Goal: Information Seeking & Learning: Learn about a topic

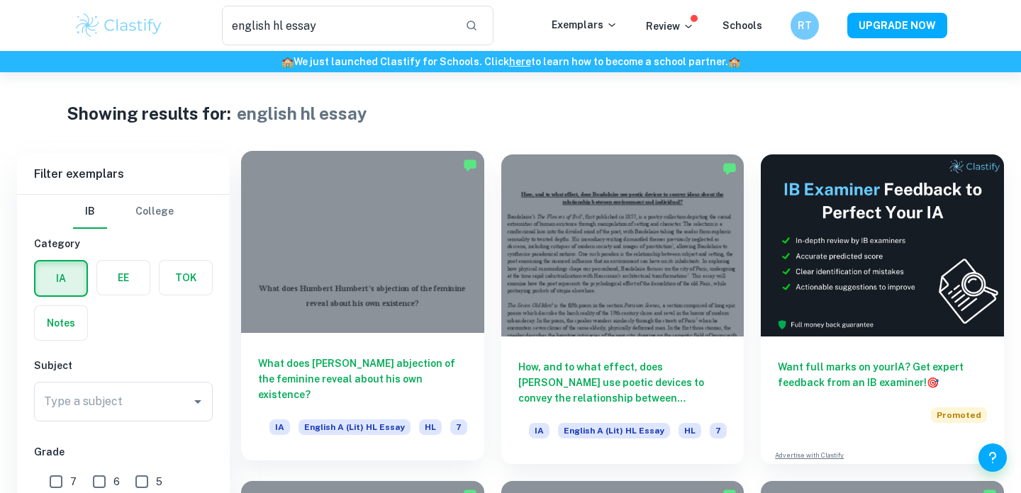
scroll to position [124, 0]
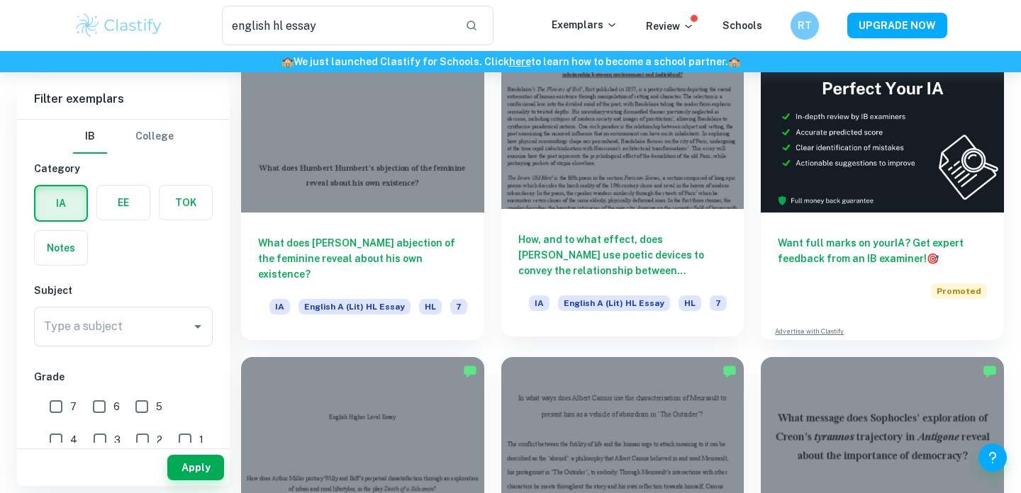
click at [618, 179] on div at bounding box center [622, 118] width 243 height 182
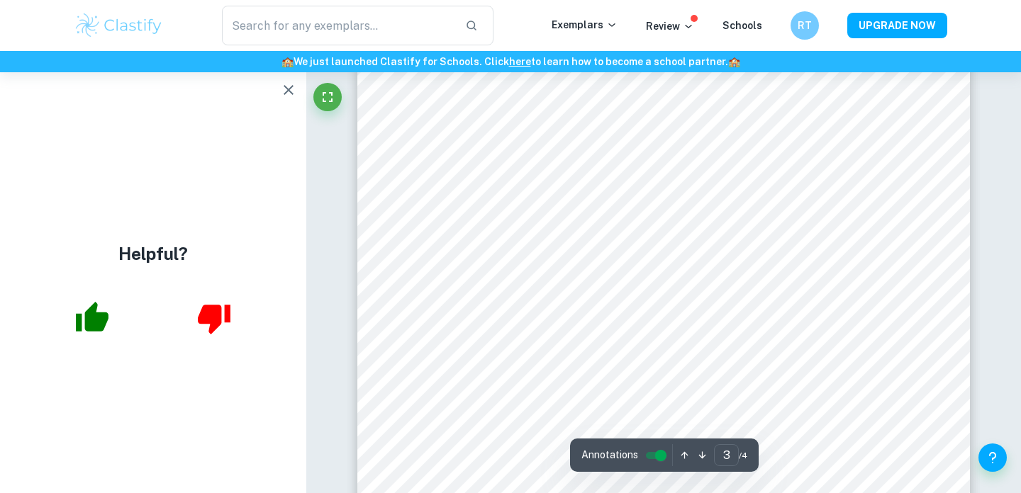
scroll to position [2407, 0]
type input "1"
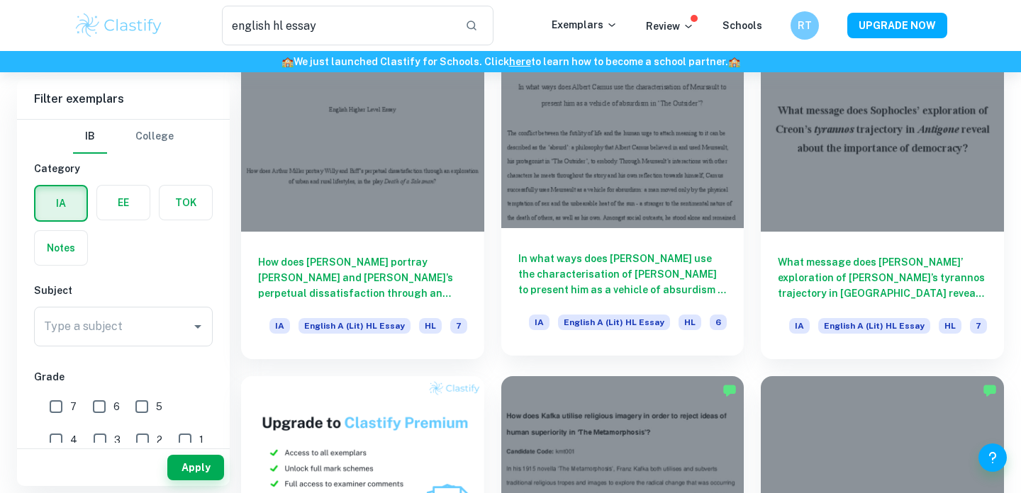
scroll to position [431, 0]
click at [577, 245] on div "In what ways does [PERSON_NAME] use the characterisation of [PERSON_NAME] to pr…" at bounding box center [622, 293] width 243 height 128
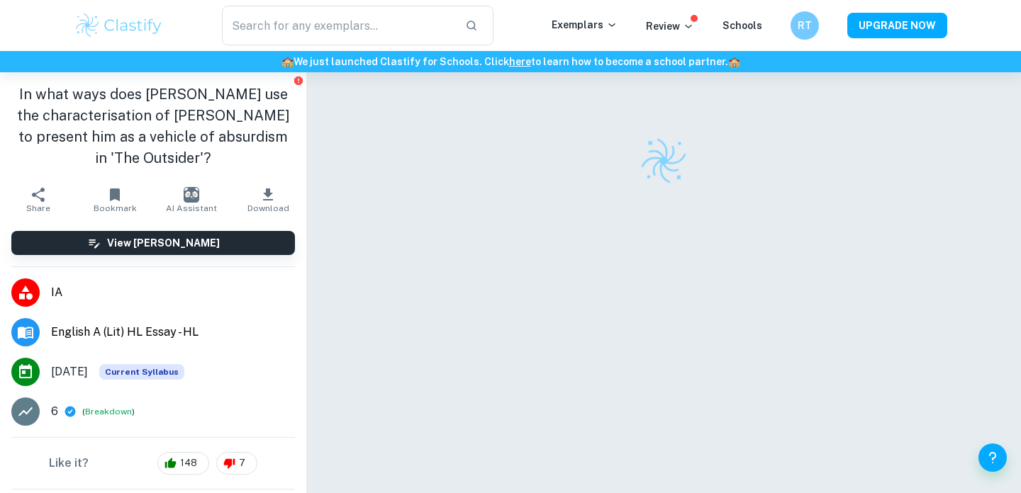
scroll to position [53, 0]
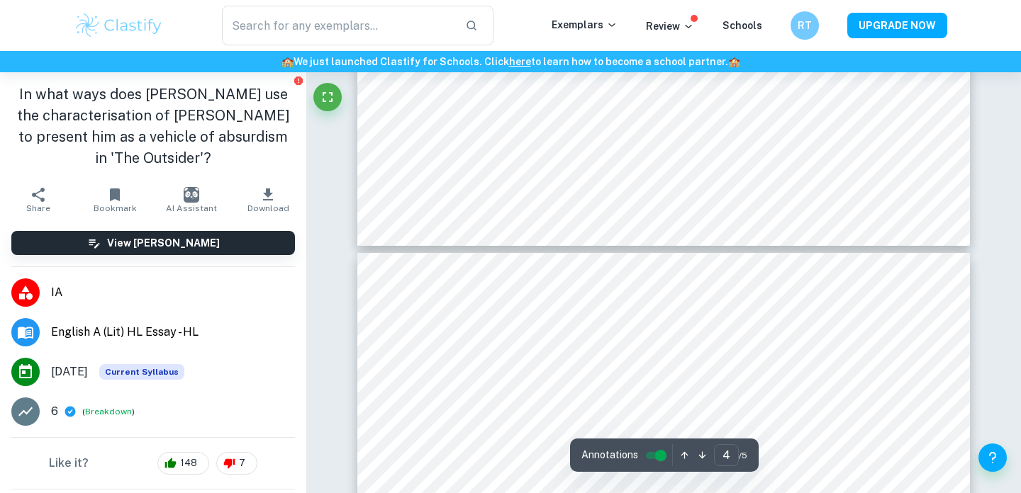
type input "5"
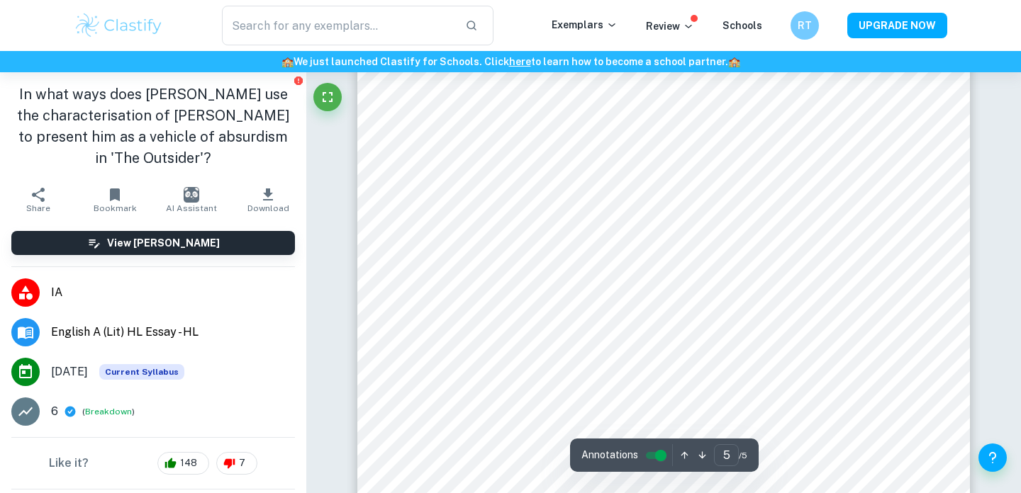
scroll to position [4158, 0]
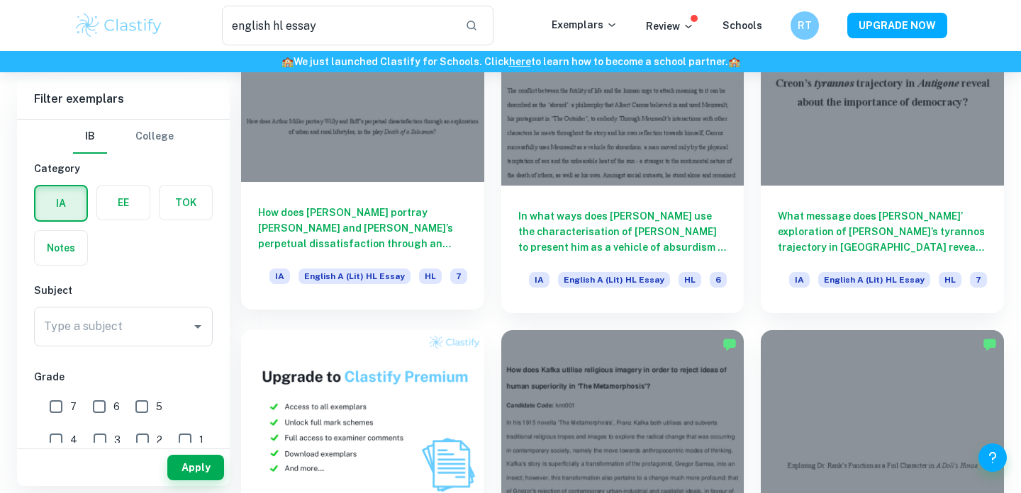
scroll to position [474, 0]
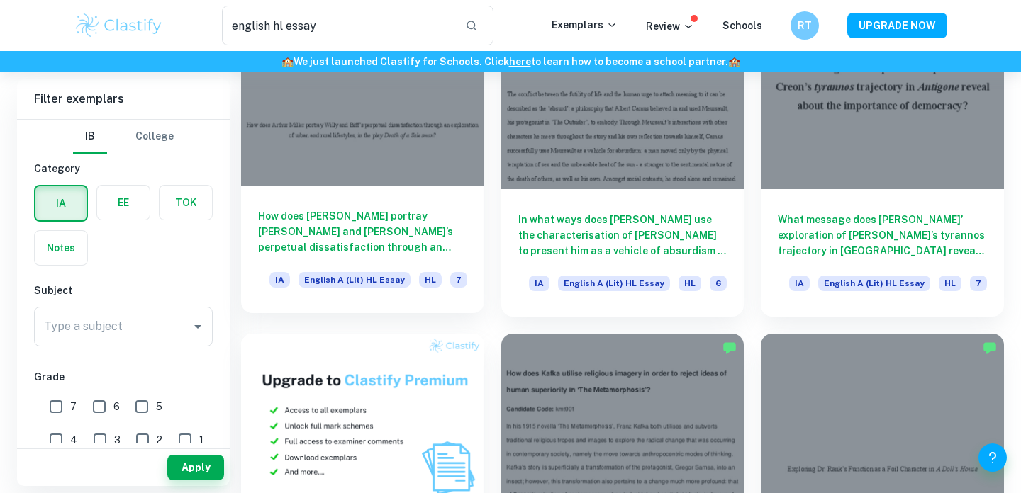
click at [392, 199] on div "How does [PERSON_NAME] portray [PERSON_NAME] and [PERSON_NAME]’s perpetual diss…" at bounding box center [362, 250] width 243 height 128
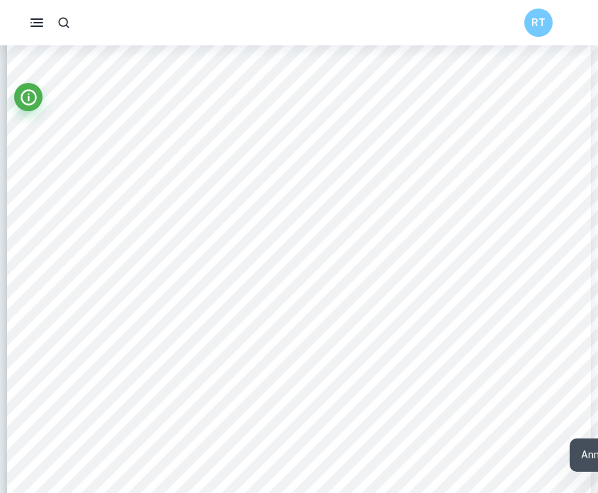
scroll to position [196, 0]
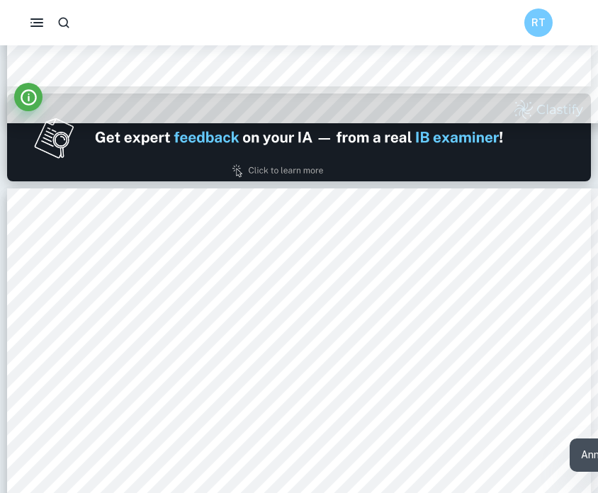
type input "1"
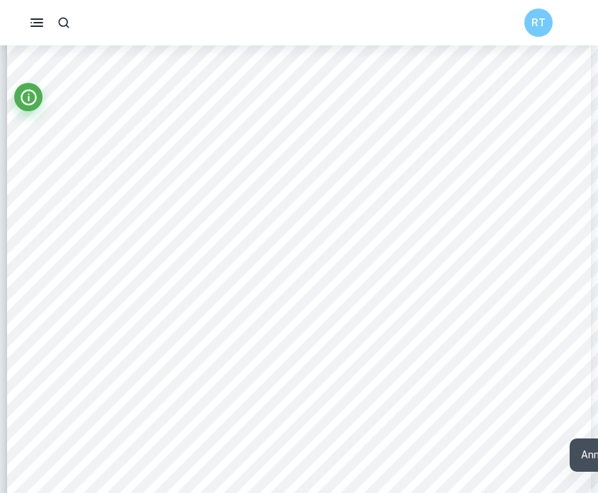
scroll to position [0, 0]
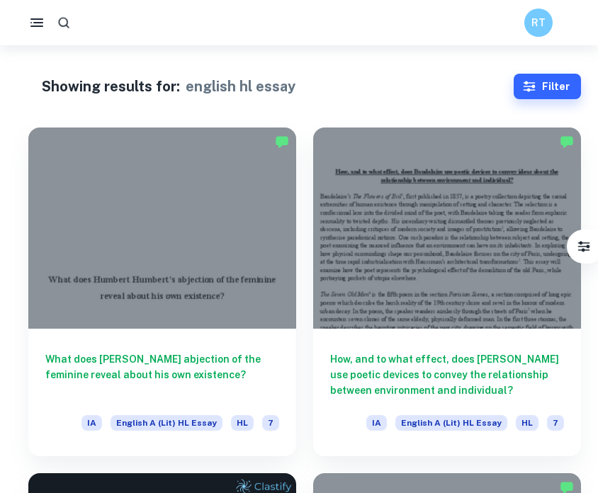
click at [63, 26] on icon "button" at bounding box center [63, 22] width 11 height 11
type input "internal oral"
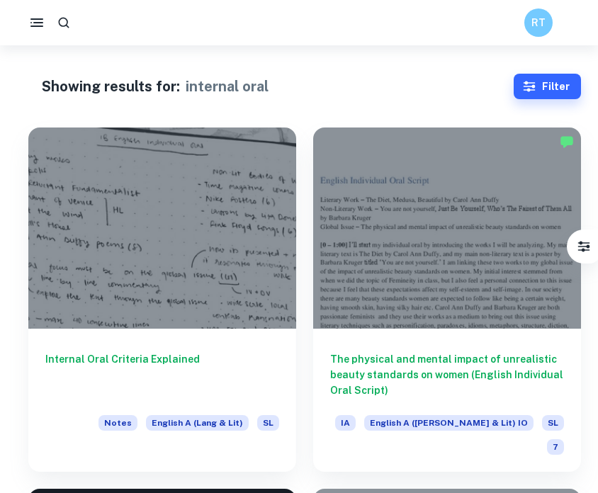
click at [400, 79] on div "Showing results for: internal oral" at bounding box center [265, 86] width 447 height 21
click at [251, 81] on h1 "internal oral" at bounding box center [227, 86] width 83 height 21
click at [322, 24] on div "RT" at bounding box center [299, 23] width 598 height 28
click at [64, 22] on icon "button" at bounding box center [64, 23] width 14 height 14
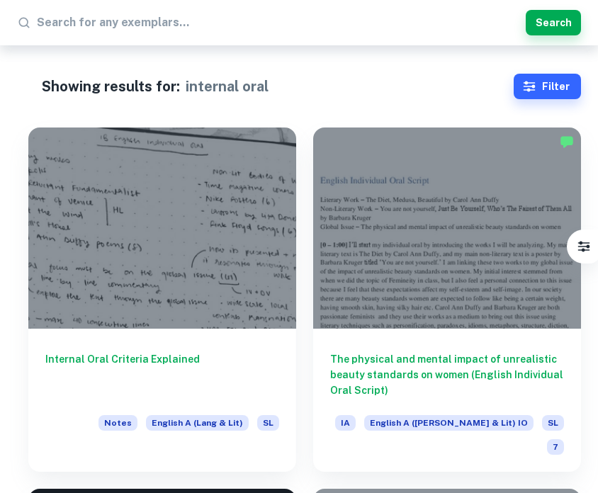
click at [167, 28] on input "text" at bounding box center [279, 22] width 484 height 23
type input "internal oral english A HL"
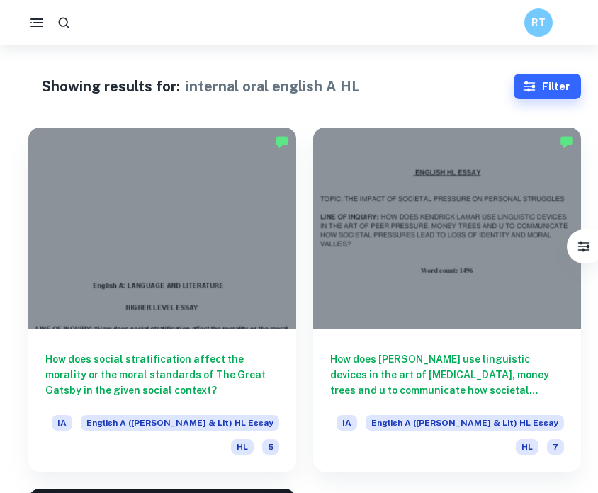
click at [259, 111] on div "Showing results for: internal oral english A HL Filter Filter exemplars IB Coll…" at bounding box center [299, 419] width 598 height 748
click at [262, 90] on h1 "internal oral english A HL" at bounding box center [273, 86] width 174 height 21
drag, startPoint x: 262, startPoint y: 90, endPoint x: 289, endPoint y: 90, distance: 27.7
click at [262, 90] on h1 "internal oral english A HL" at bounding box center [273, 86] width 174 height 21
drag, startPoint x: 357, startPoint y: 90, endPoint x: 267, endPoint y: 84, distance: 90.3
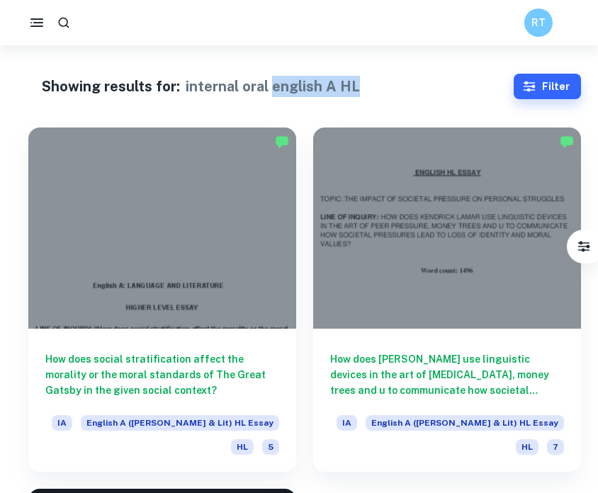
click at [267, 84] on div "Showing results for: internal oral english A HL" at bounding box center [265, 86] width 447 height 21
click at [333, 86] on h1 "internal oral english A HL" at bounding box center [273, 86] width 174 height 21
click at [63, 17] on icon "button" at bounding box center [64, 23] width 14 height 14
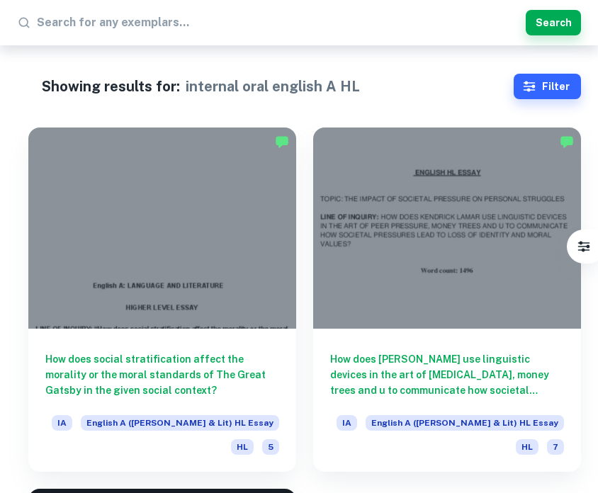
click at [179, 21] on input "text" at bounding box center [279, 22] width 484 height 23
type input "internal oral"
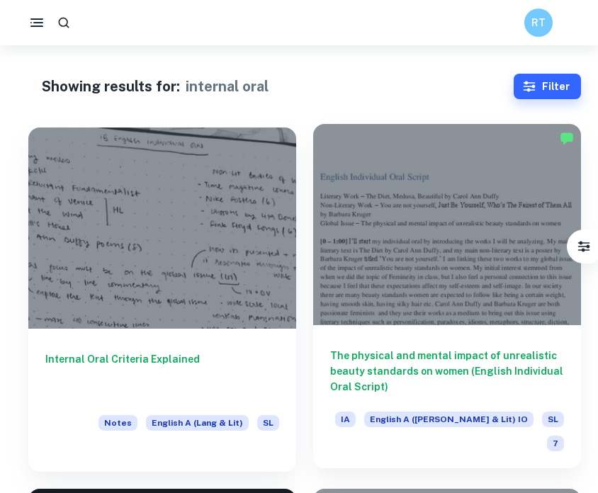
scroll to position [79, 0]
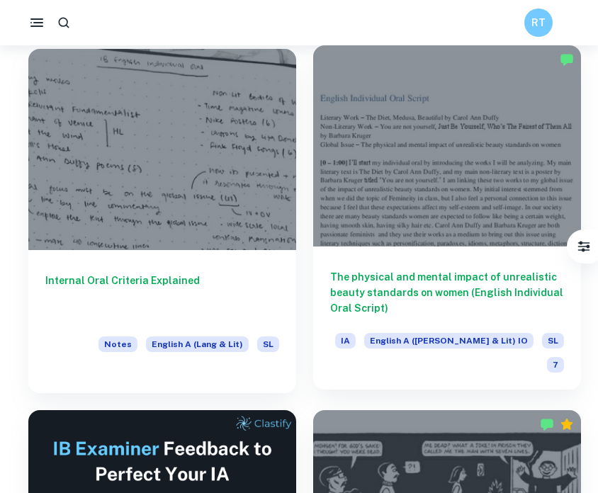
click at [423, 184] on div at bounding box center [447, 145] width 268 height 201
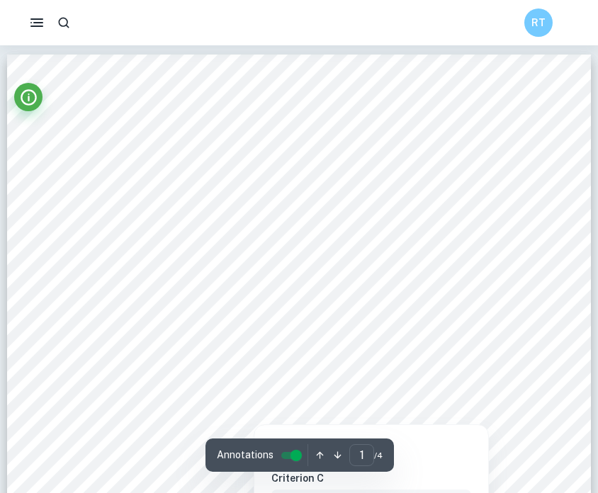
click at [396, 375] on div at bounding box center [387, 369] width 218 height 17
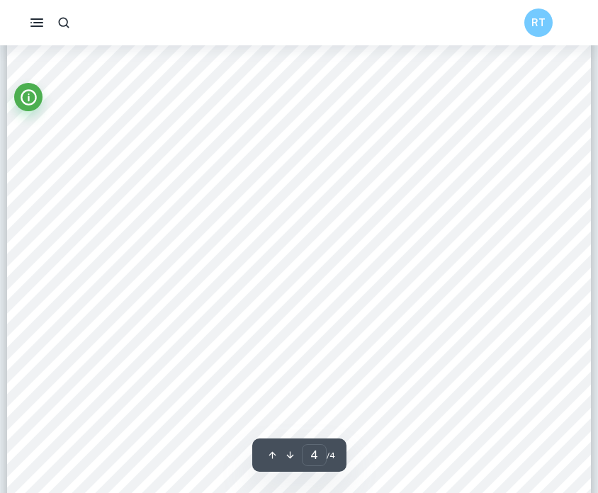
scroll to position [3095, 0]
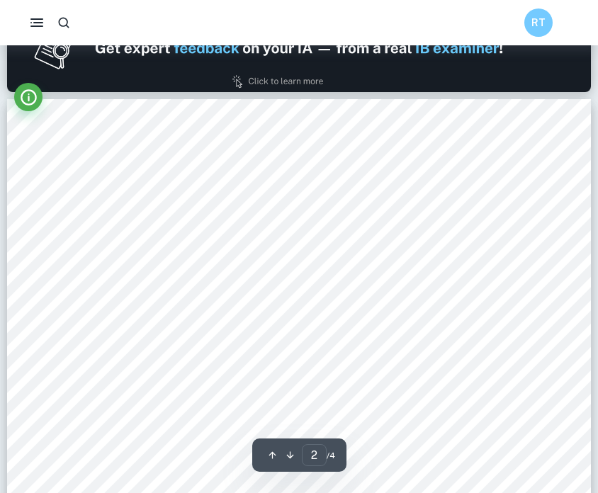
type input "1"
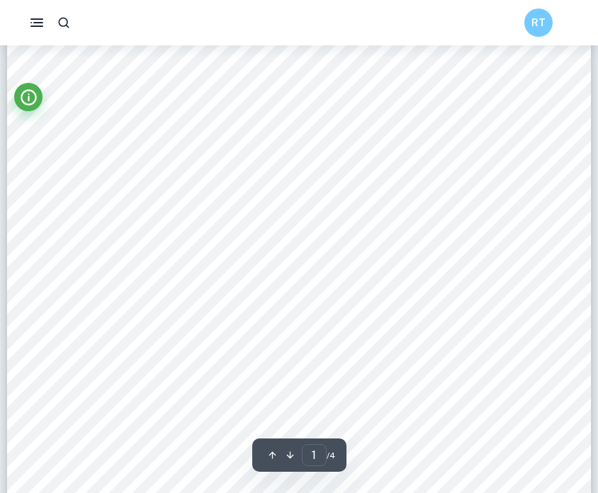
scroll to position [0, 0]
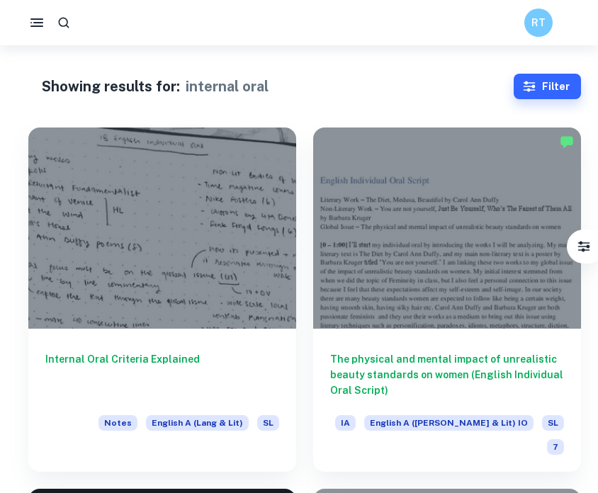
click at [249, 27] on div "RT" at bounding box center [299, 23] width 598 height 28
click at [71, 25] on button "button" at bounding box center [64, 23] width 26 height 26
type input "individual oral"
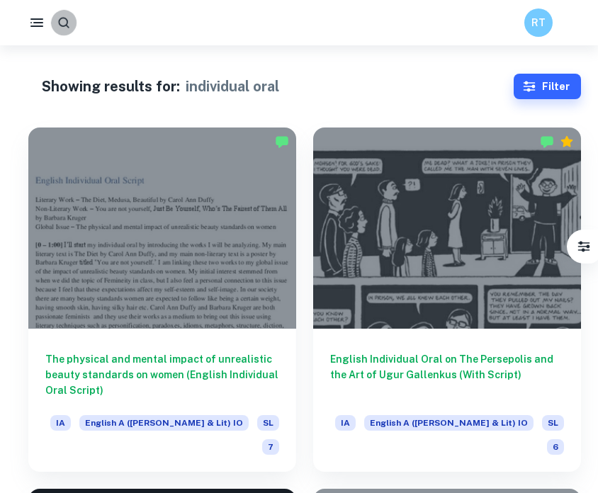
click at [65, 22] on icon "button" at bounding box center [64, 23] width 14 height 14
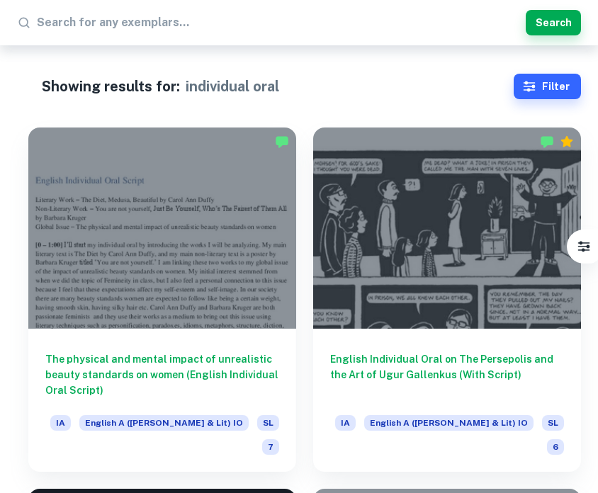
click at [299, 30] on input "text" at bounding box center [279, 22] width 484 height 23
click at [203, 25] on input "text" at bounding box center [279, 22] width 484 height 23
type input "hl essay"
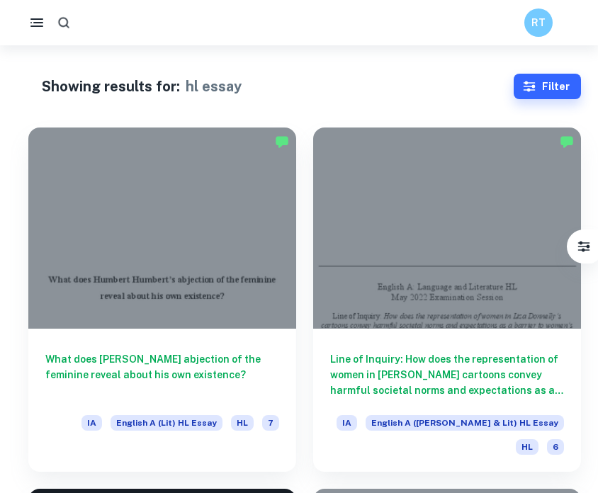
click at [61, 21] on icon "button" at bounding box center [64, 23] width 14 height 14
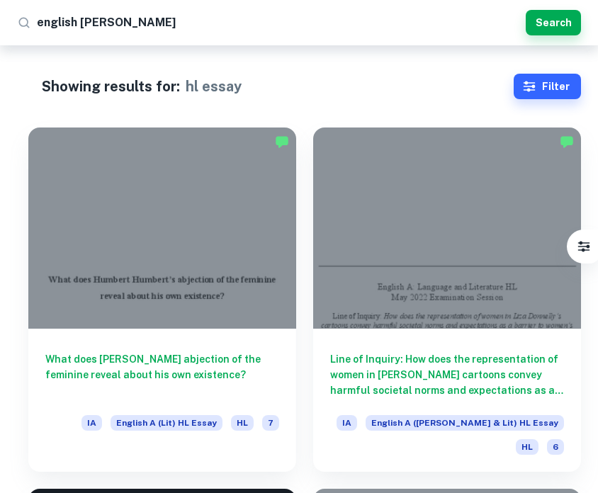
type input "english hl essay"
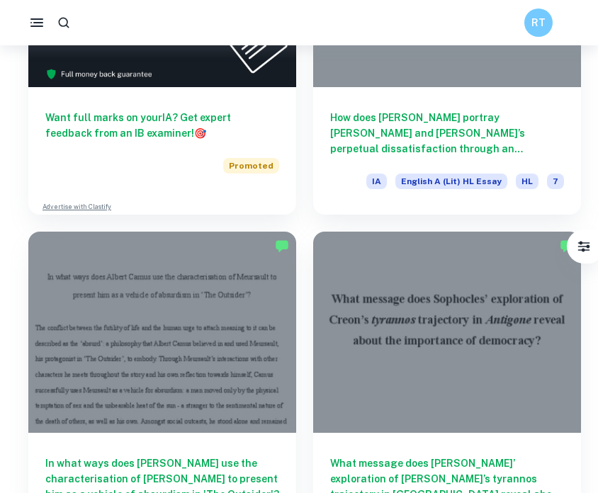
scroll to position [586, 0]
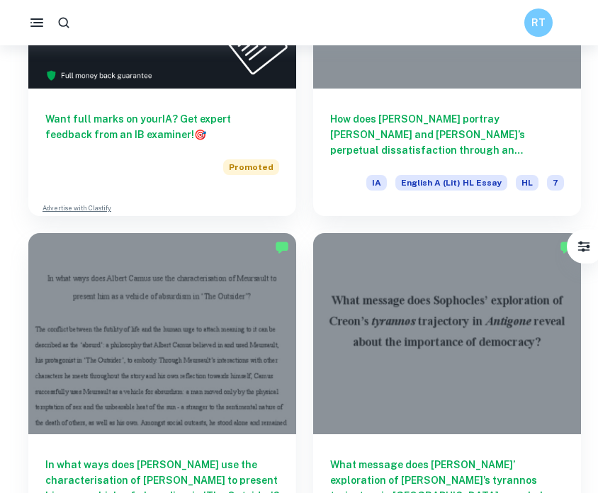
click at [315, 219] on div "What message does [PERSON_NAME]’ exploration of [PERSON_NAME]’s tyrannos trajec…" at bounding box center [438, 389] width 285 height 346
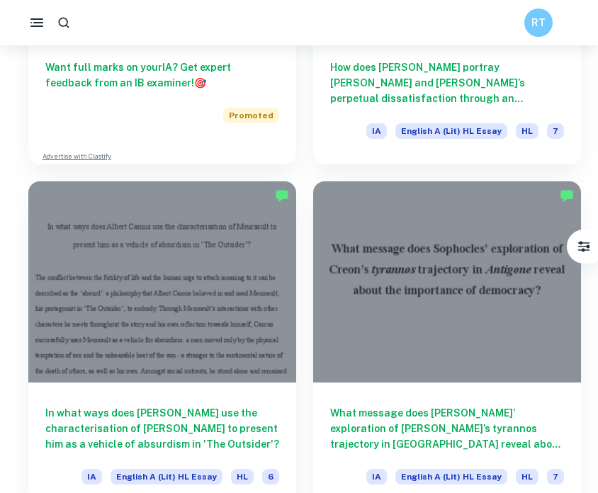
scroll to position [733, 0]
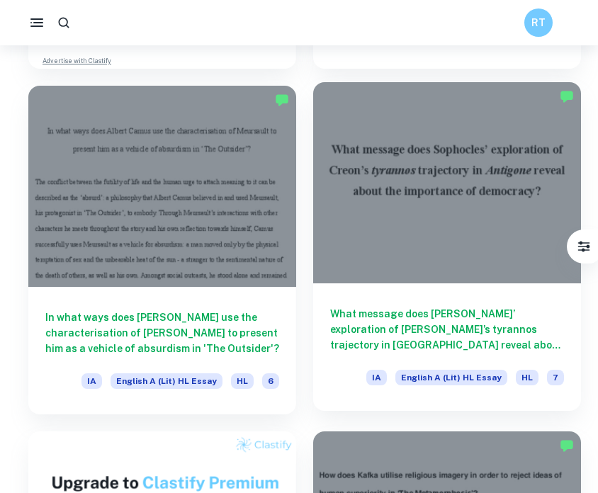
click at [428, 243] on div at bounding box center [447, 182] width 268 height 201
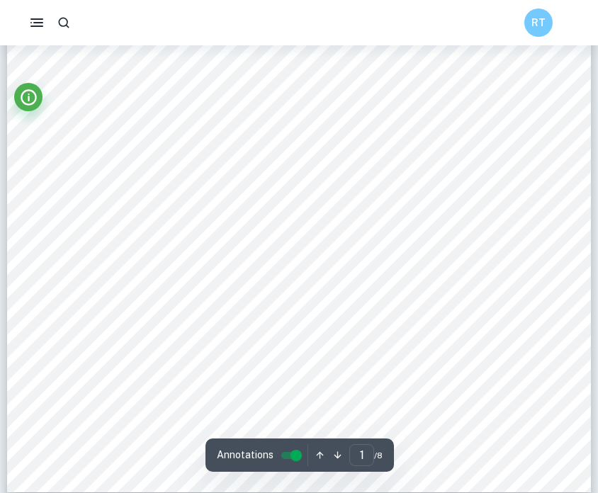
scroll to position [431, 0]
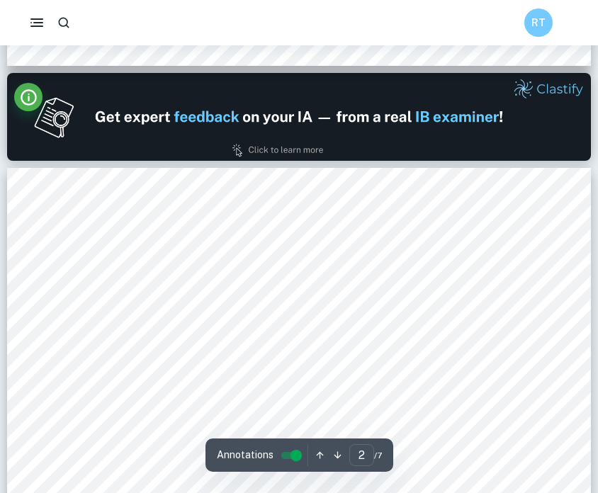
type input "1"
